Goal: Contribute content: Add original content to the website for others to see

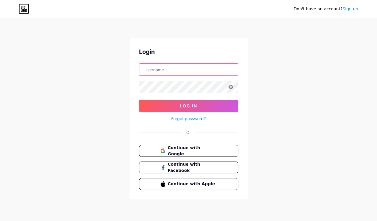
click at [196, 74] on input "text" at bounding box center [188, 69] width 99 height 12
click at [148, 145] on button "Continue with Google" at bounding box center [188, 151] width 101 height 12
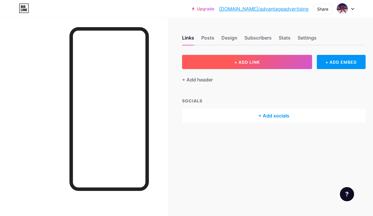
click at [224, 64] on button "+ ADD LINK" at bounding box center [247, 62] width 130 height 14
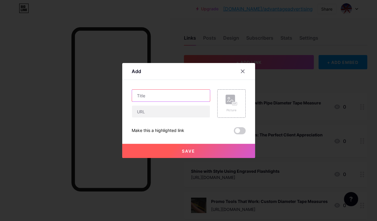
click at [168, 100] on input "text" at bounding box center [171, 95] width 78 height 12
click at [140, 95] on input "text" at bounding box center [171, 95] width 78 height 12
paste input "Celebrate Labor Day with Personalized Promotional Maglites"
type input "Celebrate Labor Day with Personalized Promotional Maglites"
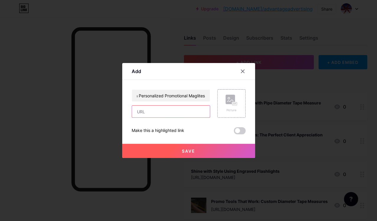
scroll to position [0, 0]
click at [149, 110] on input "text" at bounding box center [171, 111] width 78 height 12
click at [162, 109] on input "text" at bounding box center [171, 111] width 78 height 12
paste input "https://www.advantage-advertising.com/wordpress/promotional-maglites-are-your-l…"
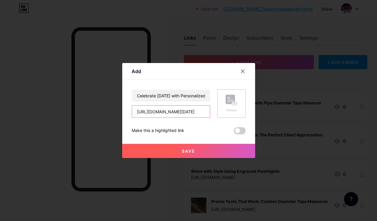
type input "https://www.advantage-advertising.com/wordpress/promotional-maglites-are-your-l…"
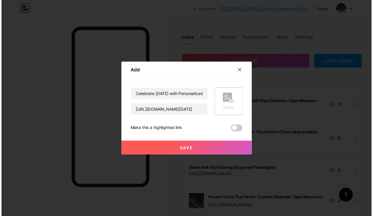
scroll to position [0, 0]
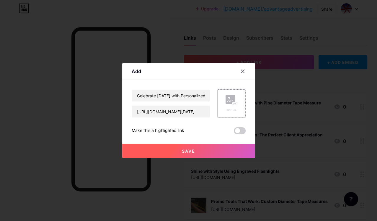
click at [231, 112] on div "Picture" at bounding box center [232, 110] width 12 height 4
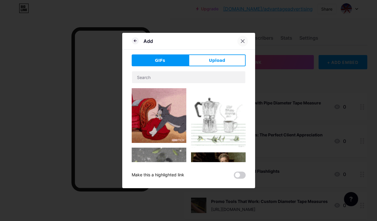
click at [243, 39] on icon at bounding box center [242, 41] width 5 height 5
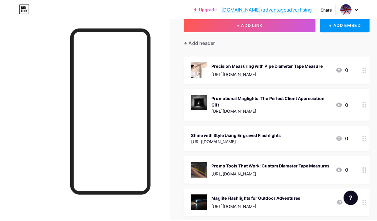
scroll to position [9, 0]
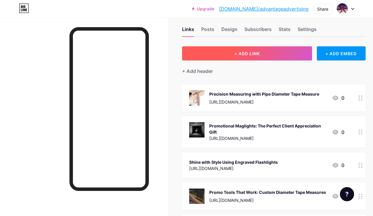
click at [273, 47] on button "+ ADD LINK" at bounding box center [247, 53] width 130 height 14
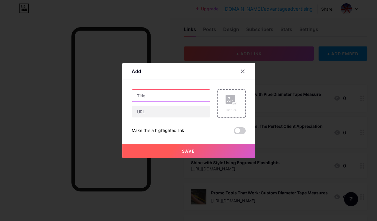
click at [176, 95] on input "text" at bounding box center [171, 95] width 78 height 12
paste input "https://www.advantage-advertising.com/wordpress/promotional-maglites-are-your-l…"
type input "https://www.advantage-advertising.com/wordpress/promotional-maglites-are-your-l…"
drag, startPoint x: 206, startPoint y: 96, endPoint x: 108, endPoint y: 102, distance: 97.6
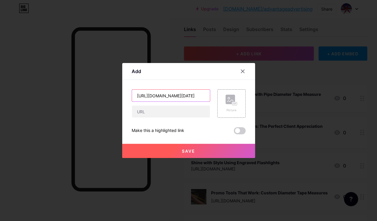
click at [108, 102] on div "Add Content YouTube Play YouTube video without leaving your page. ADD Vimeo Pla…" at bounding box center [188, 110] width 377 height 221
click at [156, 110] on input "text" at bounding box center [171, 111] width 78 height 12
paste input "https://www.advantage-advertising.com/wordpress/promotional-maglites-are-your-l…"
type input "https://www.advantage-advertising.com/wordpress/promotional-maglites-are-your-l…"
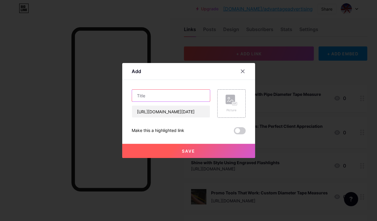
scroll to position [0, 0]
click at [153, 98] on input "text" at bounding box center [171, 95] width 78 height 12
click at [152, 95] on input "text" at bounding box center [171, 95] width 78 height 12
paste input "Celebrate Labor Day with Personalized Promotional Maglites"
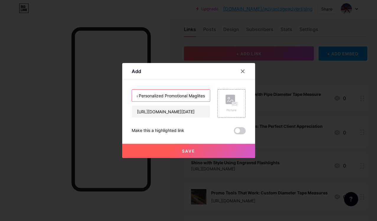
type input "Celebrate Labor Day with Personalized Promotional Maglites"
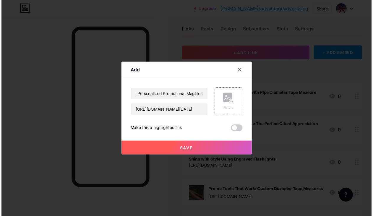
scroll to position [0, 0]
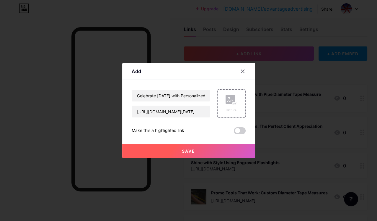
click at [190, 149] on span "Save" at bounding box center [188, 150] width 13 height 5
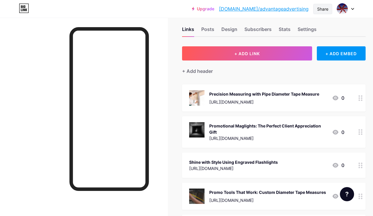
click at [329, 8] on div "Share" at bounding box center [322, 9] width 19 height 10
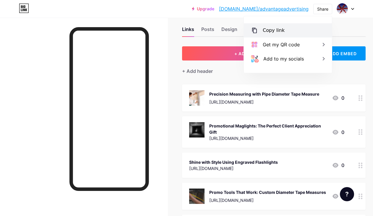
click at [288, 28] on div "Copy link" at bounding box center [288, 30] width 88 height 14
